Goal: Task Accomplishment & Management: Use online tool/utility

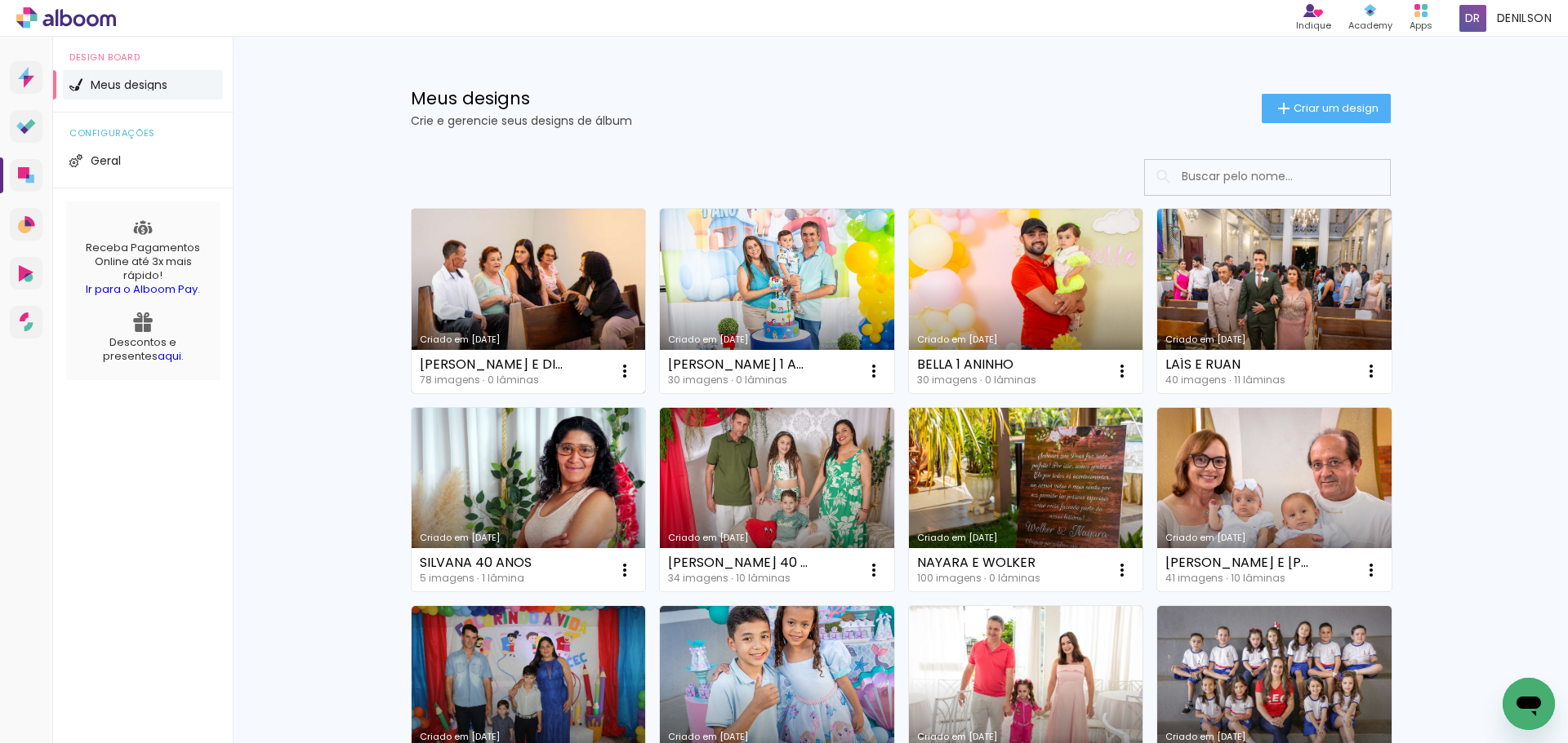
click at [522, 300] on link "Criado em [DATE]" at bounding box center [528, 301] width 235 height 185
